Goal: Find specific page/section: Find specific page/section

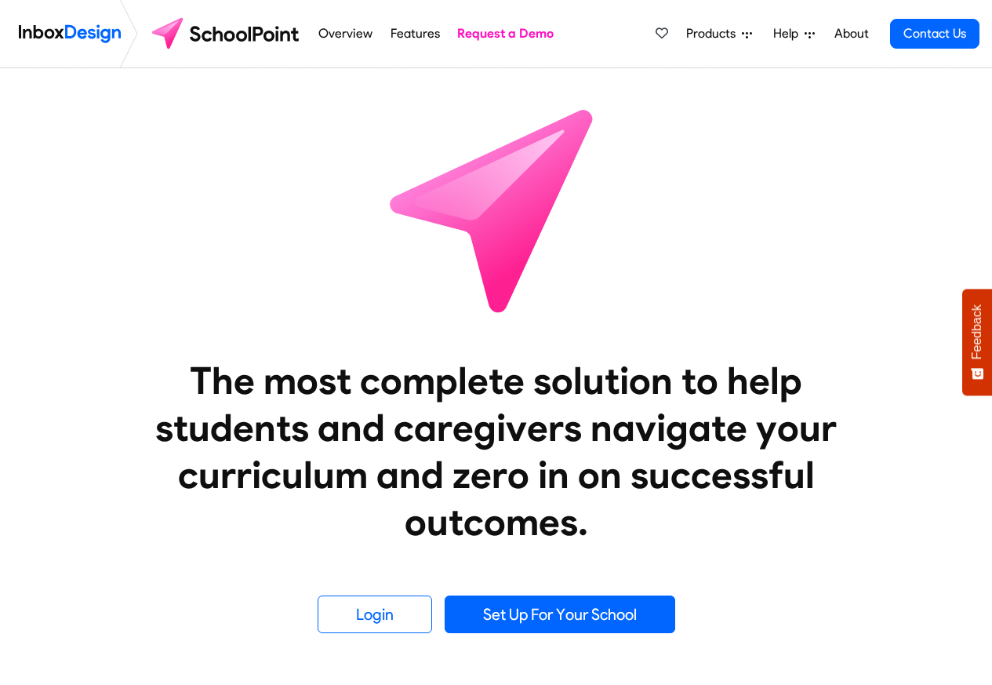
click at [708, 35] on span "Products" at bounding box center [714, 33] width 56 height 19
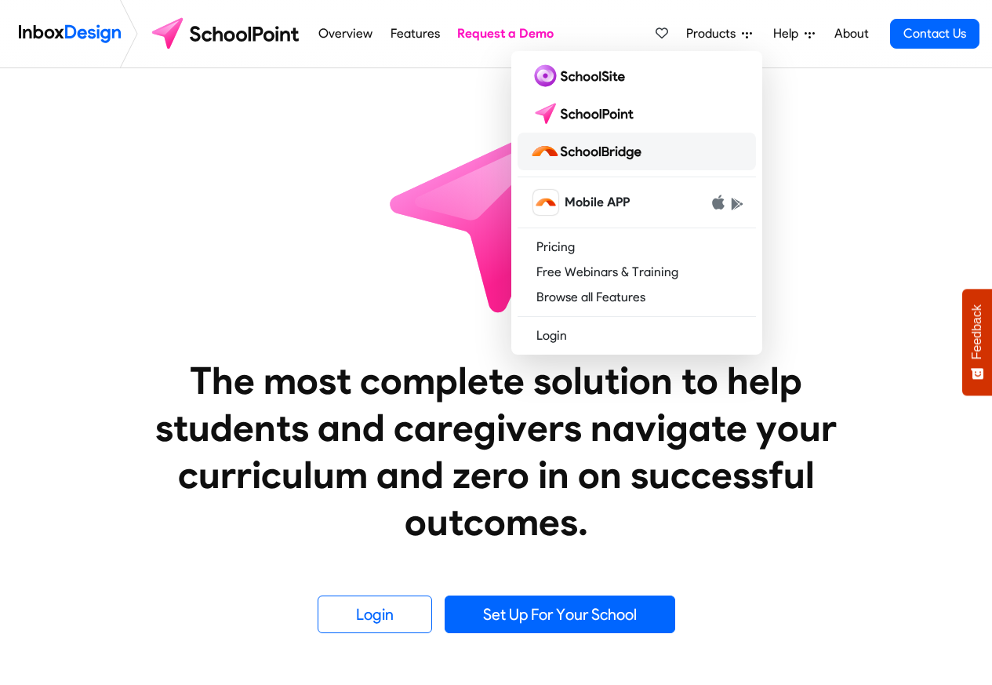
click at [586, 152] on img at bounding box center [589, 151] width 118 height 25
